Goal: Task Accomplishment & Management: Complete application form

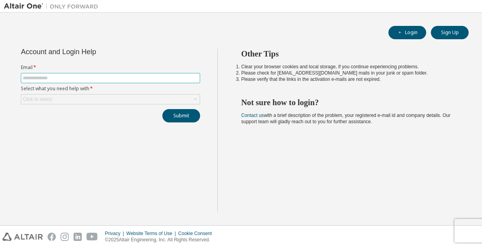
click at [114, 82] on span at bounding box center [110, 78] width 179 height 10
click at [115, 77] on input "text" at bounding box center [110, 78] width 175 height 6
type input "**********"
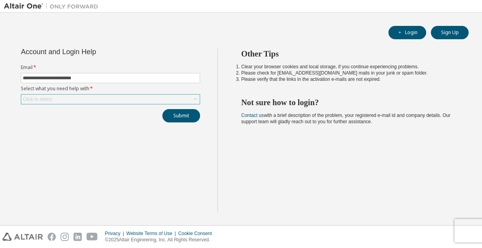
click at [104, 100] on div "Click to select" at bounding box center [110, 99] width 178 height 9
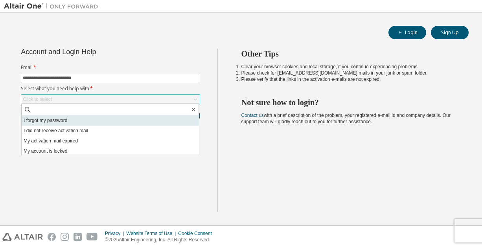
click at [73, 121] on li "I forgot my password" at bounding box center [110, 120] width 177 height 10
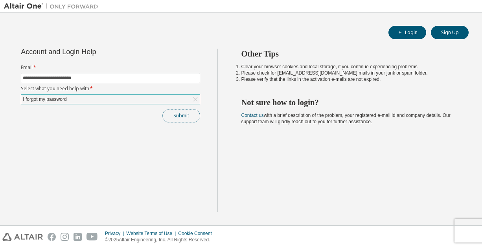
click at [171, 118] on button "Submit" at bounding box center [181, 115] width 38 height 13
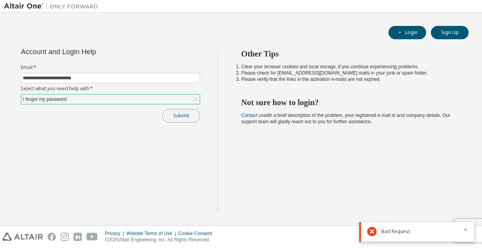
click at [171, 118] on button "Submit" at bounding box center [181, 115] width 38 height 13
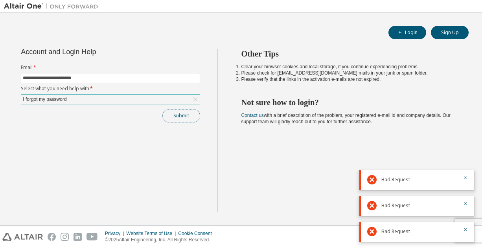
click at [171, 118] on button "Submit" at bounding box center [181, 115] width 38 height 13
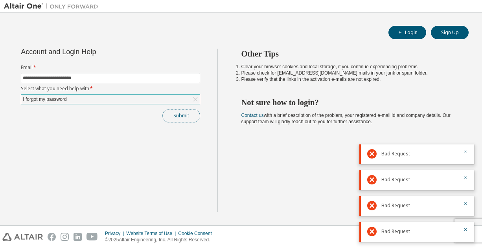
click at [171, 118] on button "Submit" at bounding box center [181, 115] width 38 height 13
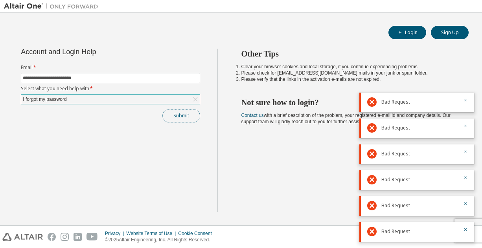
click at [171, 118] on button "Submit" at bounding box center [181, 115] width 38 height 13
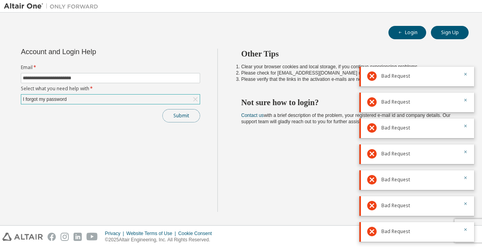
click at [171, 118] on button "Submit" at bounding box center [181, 115] width 38 height 13
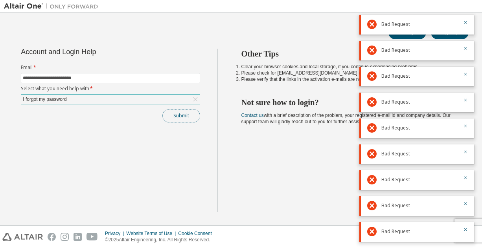
click at [171, 118] on button "Submit" at bounding box center [181, 115] width 38 height 13
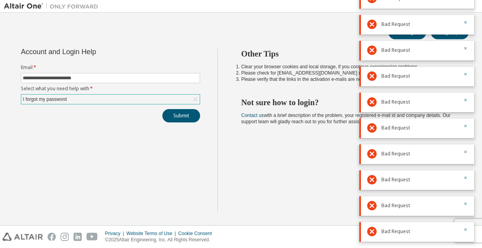
click at [128, 92] on form "**********" at bounding box center [110, 84] width 179 height 40
click at [124, 102] on div "I forgot my password" at bounding box center [110, 99] width 178 height 9
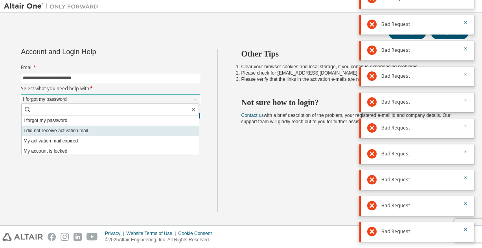
click at [108, 130] on li "I did not receive activation mail" at bounding box center [110, 131] width 177 height 10
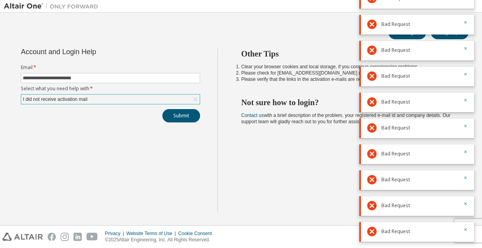
click at [107, 101] on div "I did not receive activation mail" at bounding box center [110, 99] width 178 height 9
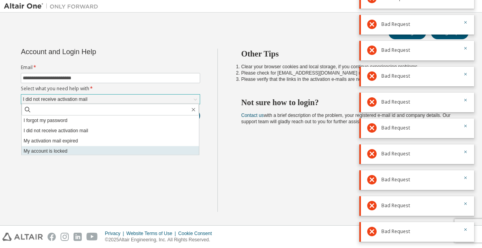
click at [94, 150] on li "My account is locked" at bounding box center [110, 151] width 177 height 10
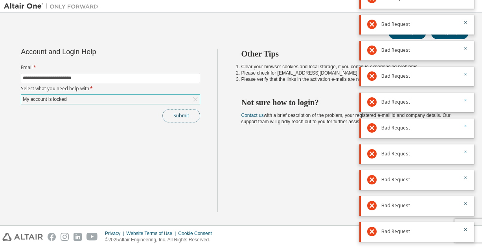
click at [174, 114] on button "Submit" at bounding box center [181, 115] width 38 height 13
click at [148, 100] on div "My account is locked" at bounding box center [110, 99] width 178 height 9
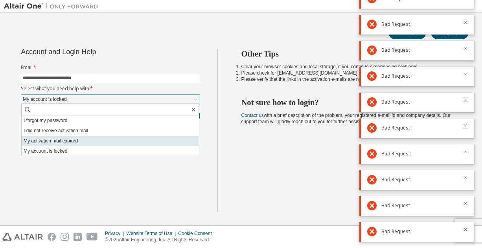
click at [124, 138] on li "My activation mail expired" at bounding box center [110, 141] width 177 height 10
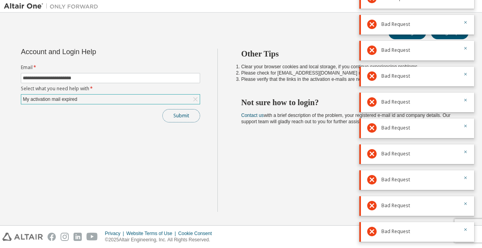
click at [179, 116] on button "Submit" at bounding box center [181, 115] width 38 height 13
click at [159, 99] on div "My activation mail expired" at bounding box center [110, 99] width 178 height 9
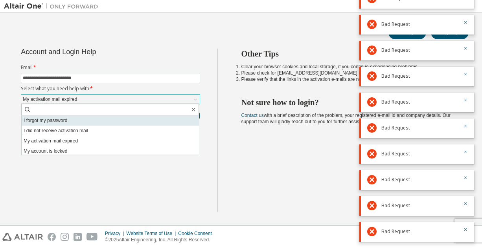
click at [122, 121] on li "I forgot my password" at bounding box center [110, 120] width 177 height 10
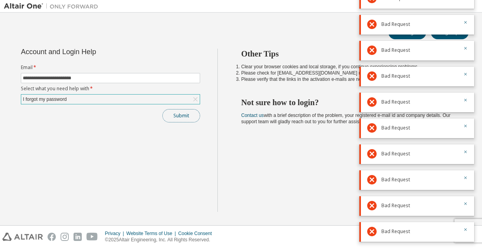
click at [174, 115] on button "Submit" at bounding box center [181, 115] width 38 height 13
click at [187, 109] on button "Submit" at bounding box center [181, 115] width 38 height 13
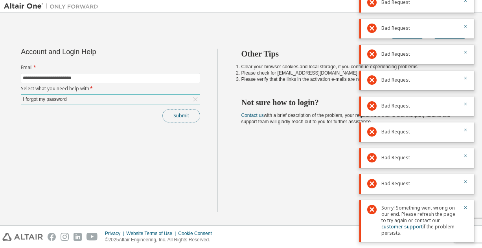
click at [187, 109] on button "Submit" at bounding box center [181, 115] width 38 height 13
